Goal: Task Accomplishment & Management: Complete application form

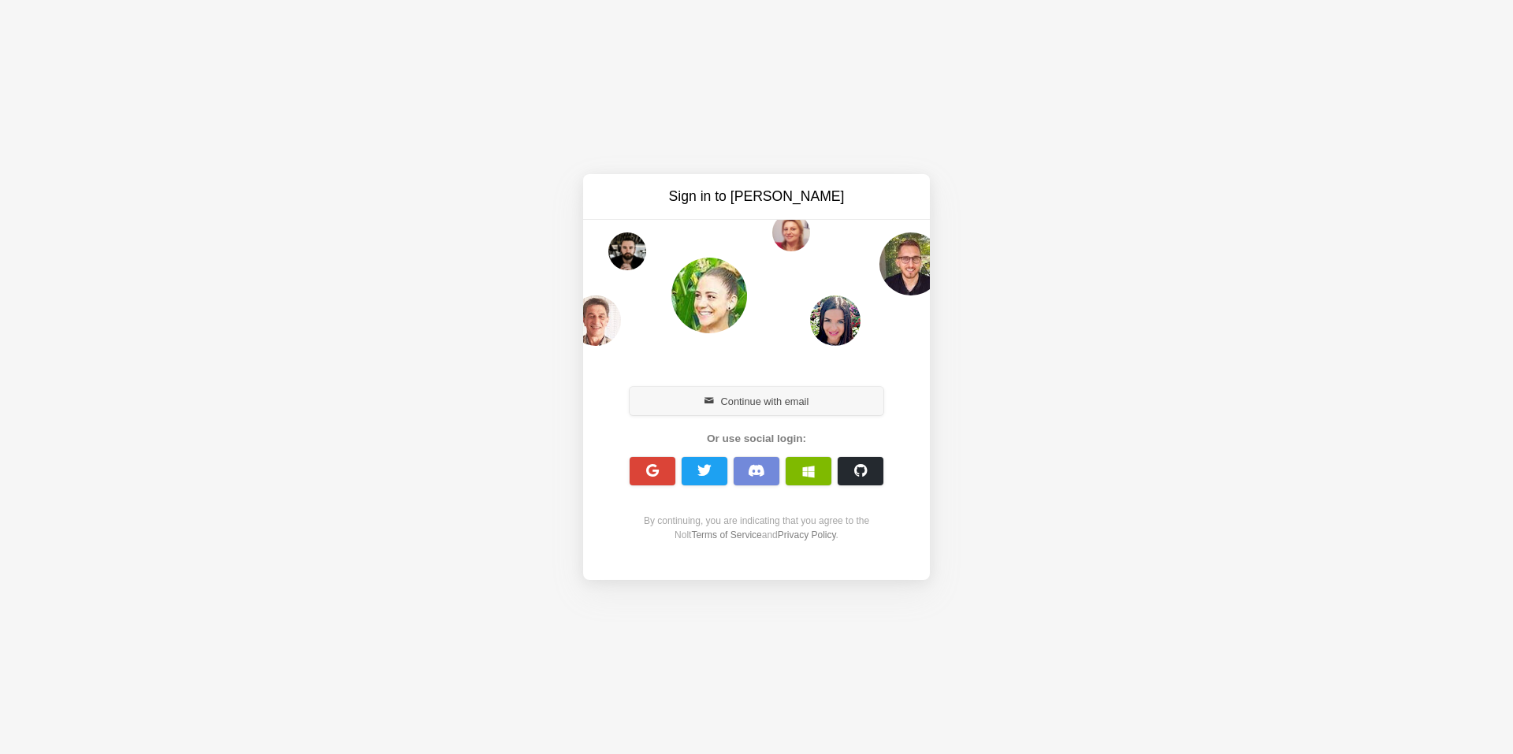
click at [763, 396] on button "Continue with email" at bounding box center [757, 401] width 254 height 28
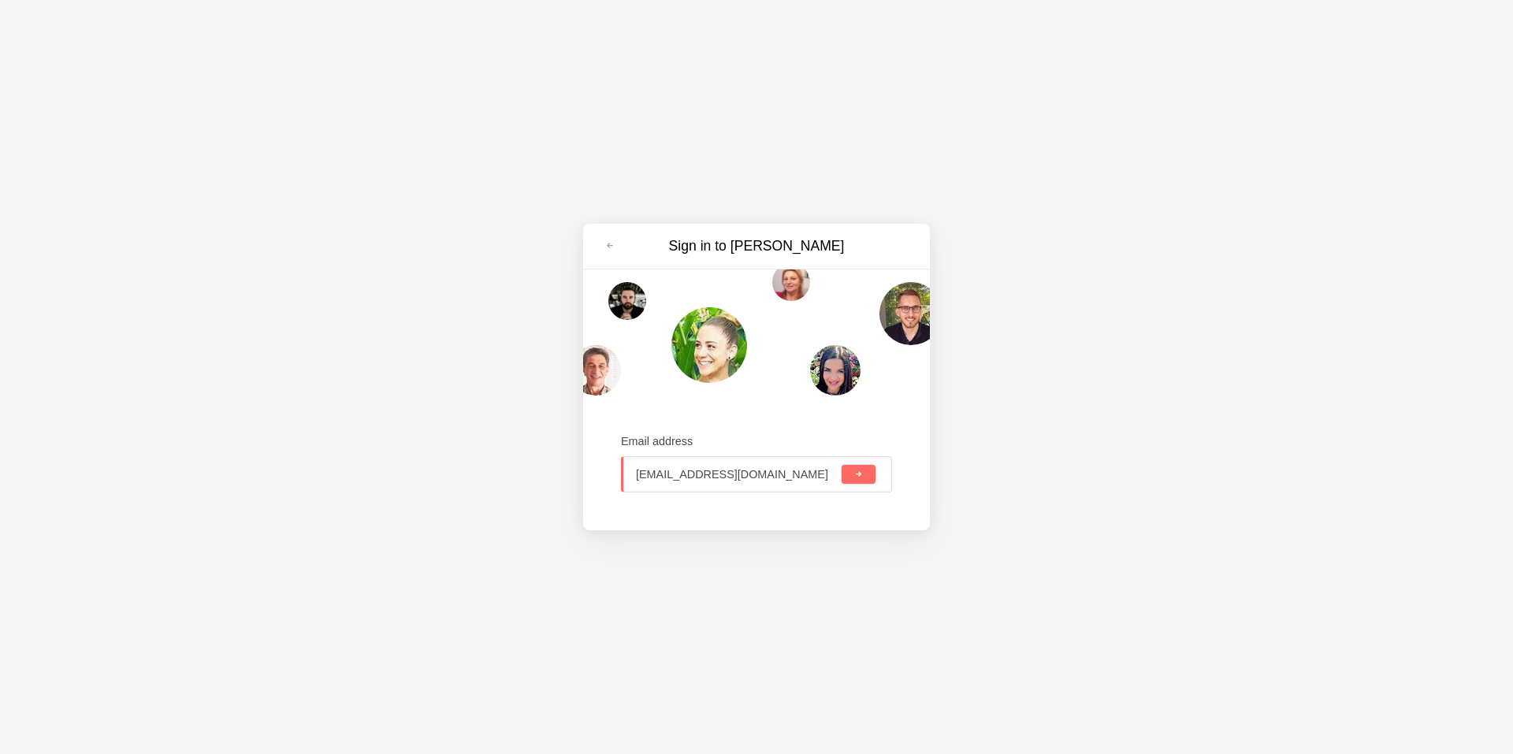
type input "[EMAIL_ADDRESS][DOMAIN_NAME]"
click at [858, 479] on button "submit" at bounding box center [858, 474] width 34 height 19
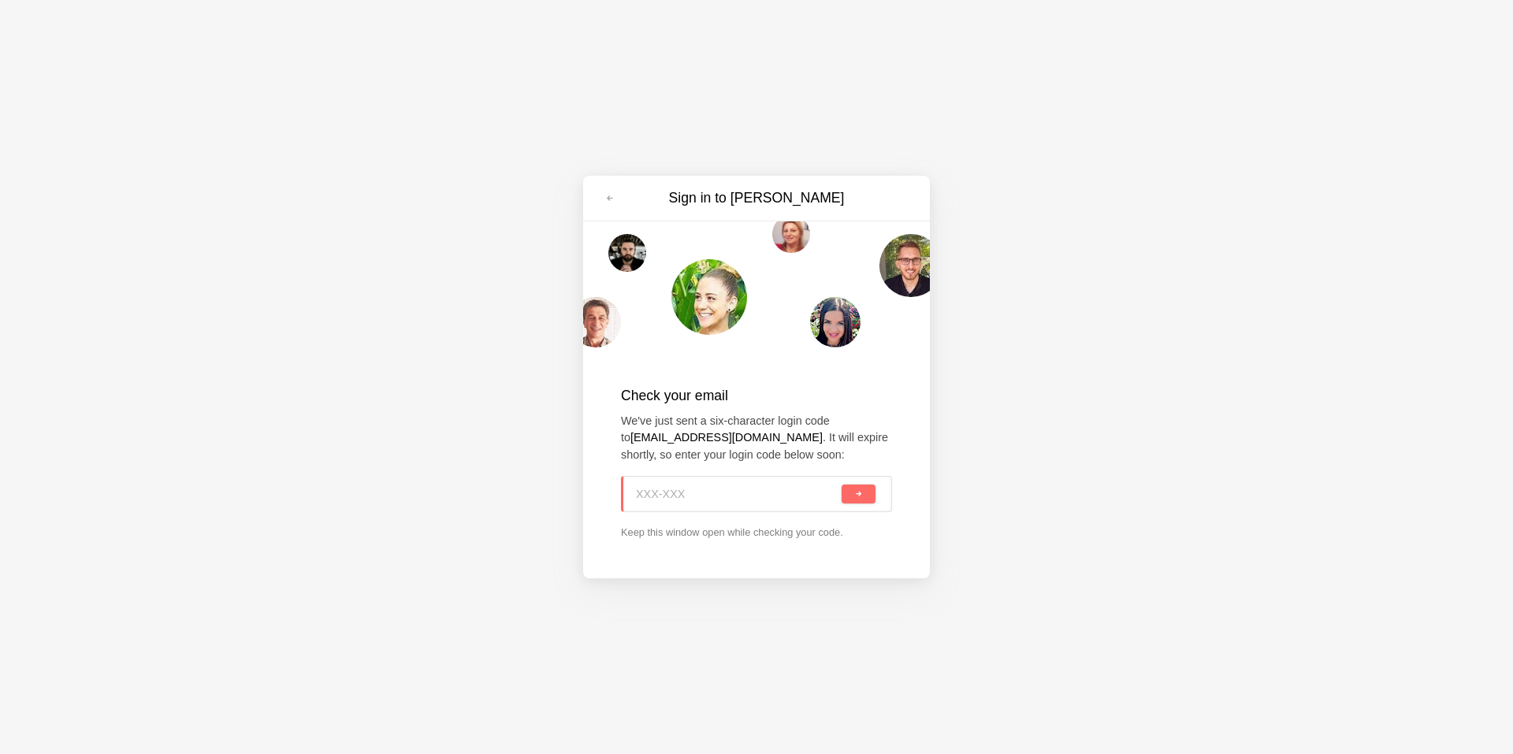
paste input "KYV-DDP"
type input "KYV-DDP"
click at [865, 498] on button "submit" at bounding box center [858, 494] width 34 height 19
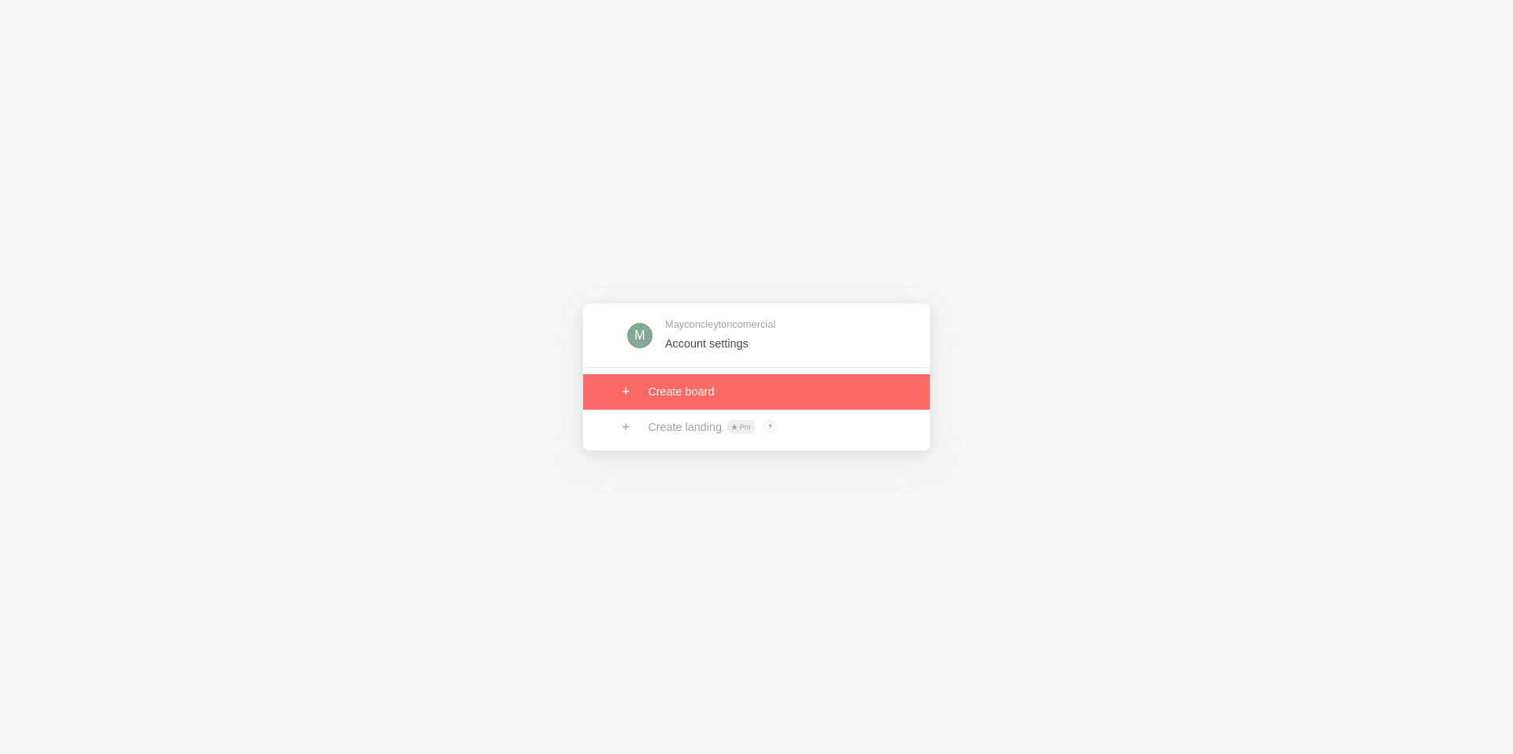
click at [673, 391] on link at bounding box center [756, 391] width 347 height 35
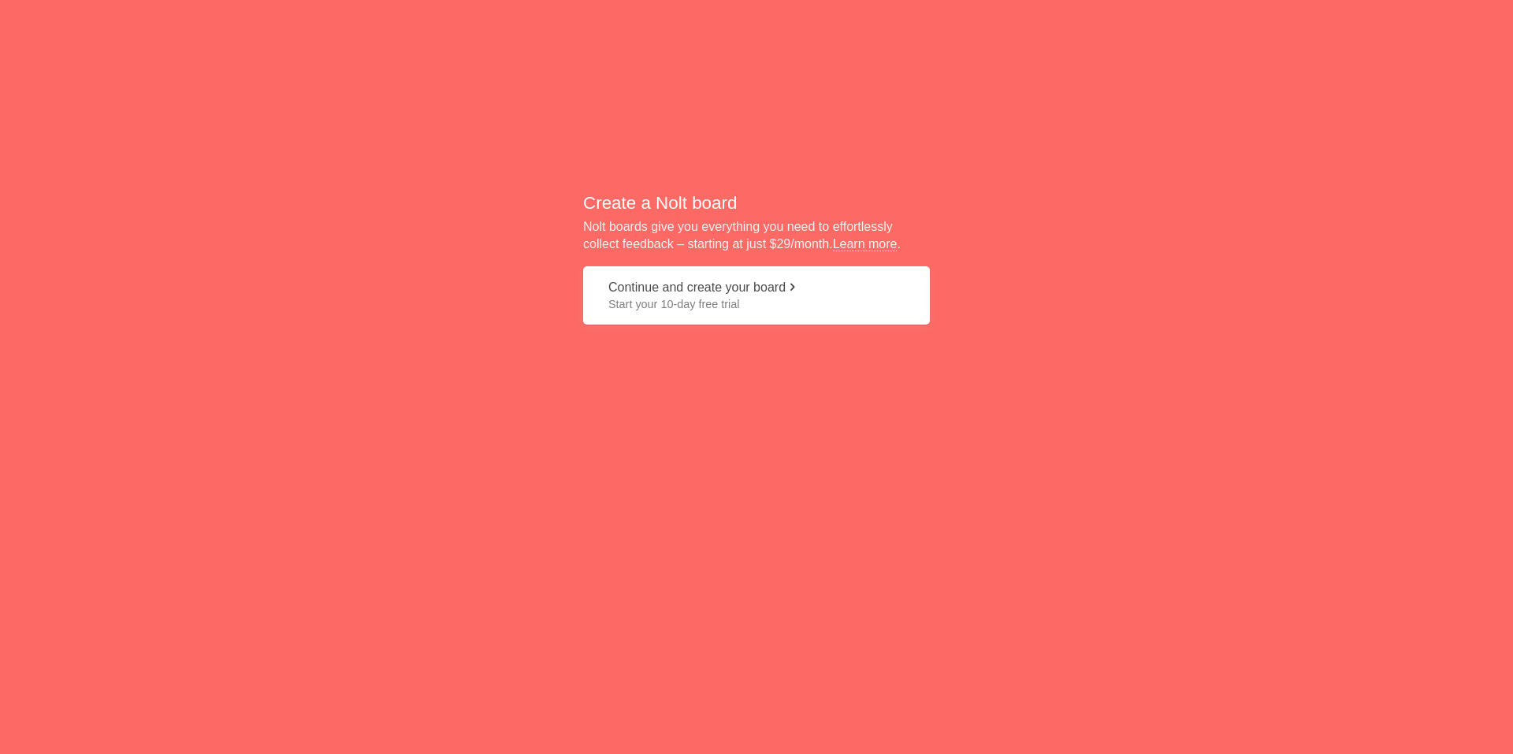
click at [698, 295] on button "Continue and create your board Start your 10-day free trial" at bounding box center [756, 295] width 347 height 59
